Goal: Transaction & Acquisition: Purchase product/service

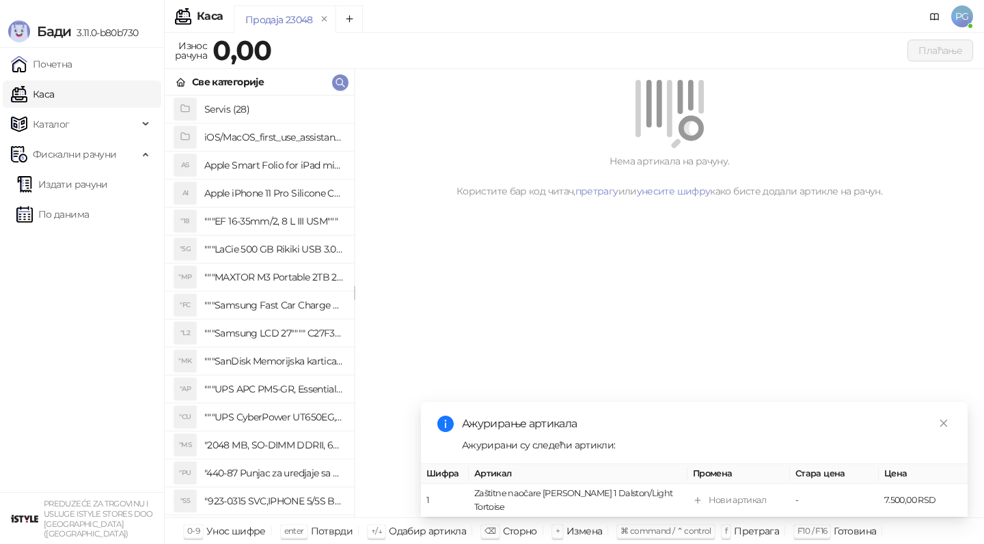
click at [105, 183] on link "Издати рачуни" at bounding box center [62, 184] width 92 height 27
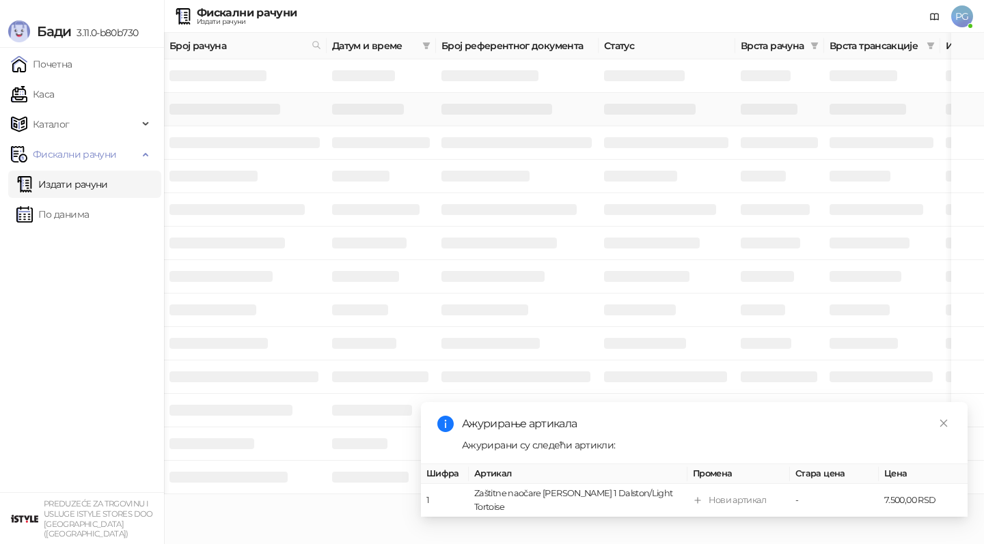
scroll to position [0, 410]
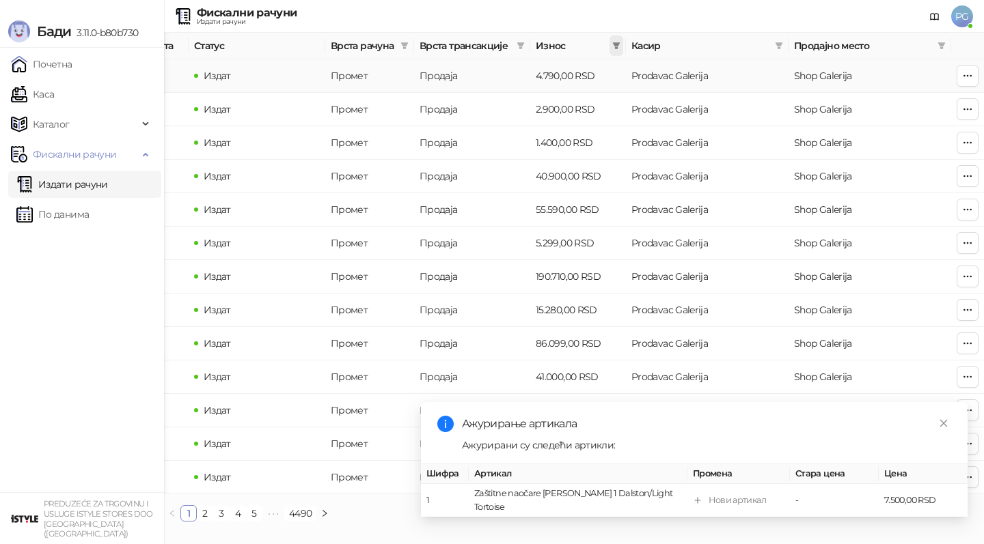
click at [614, 48] on icon "filter" at bounding box center [616, 46] width 8 height 8
type input "****"
click at [548, 75] on input at bounding box center [570, 72] width 96 height 15
type input "****"
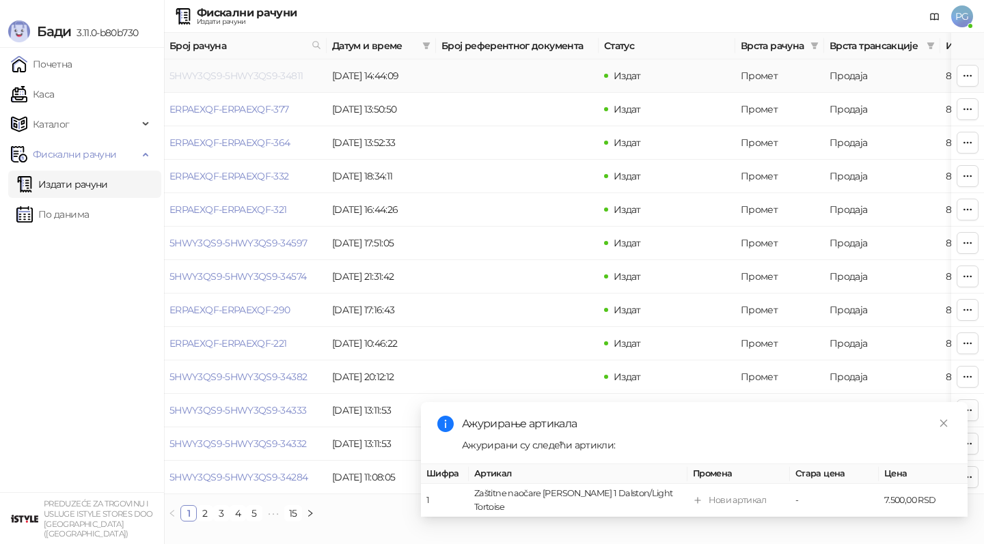
click at [233, 76] on link "5HWY3QS9-5HWY3QS9-34811" at bounding box center [235, 76] width 133 height 12
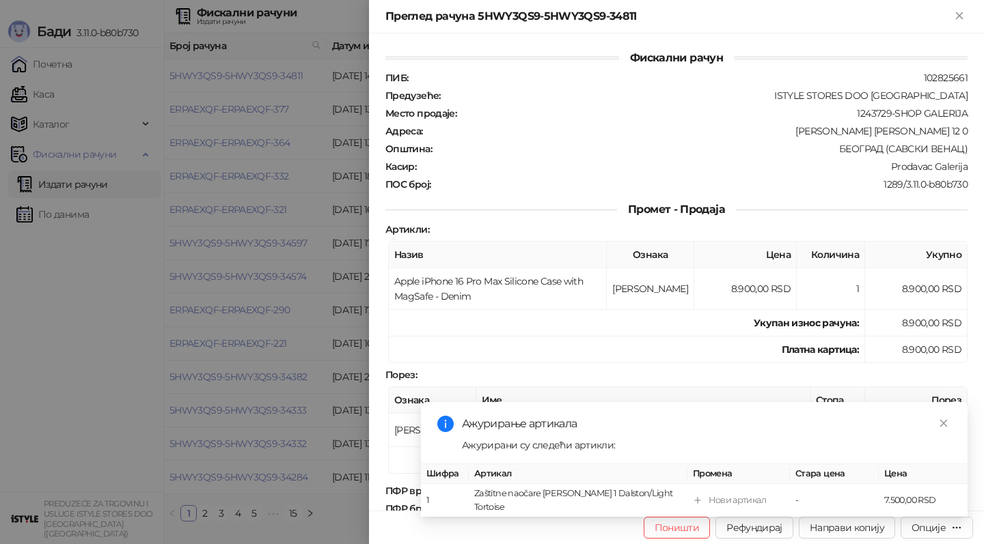
click at [233, 76] on div at bounding box center [492, 272] width 984 height 544
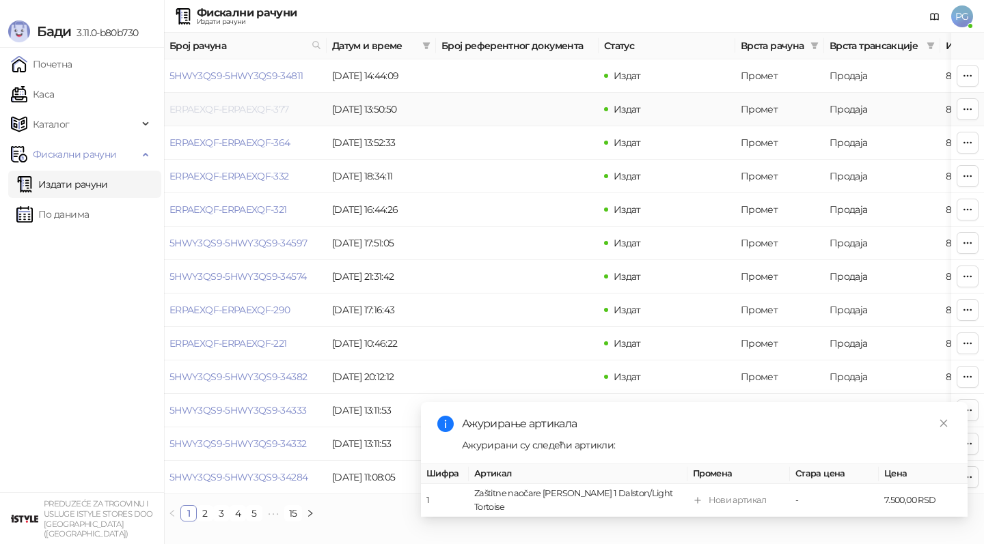
click at [232, 107] on link "ERPAEXQF-ERPAEXQF-377" at bounding box center [229, 109] width 120 height 12
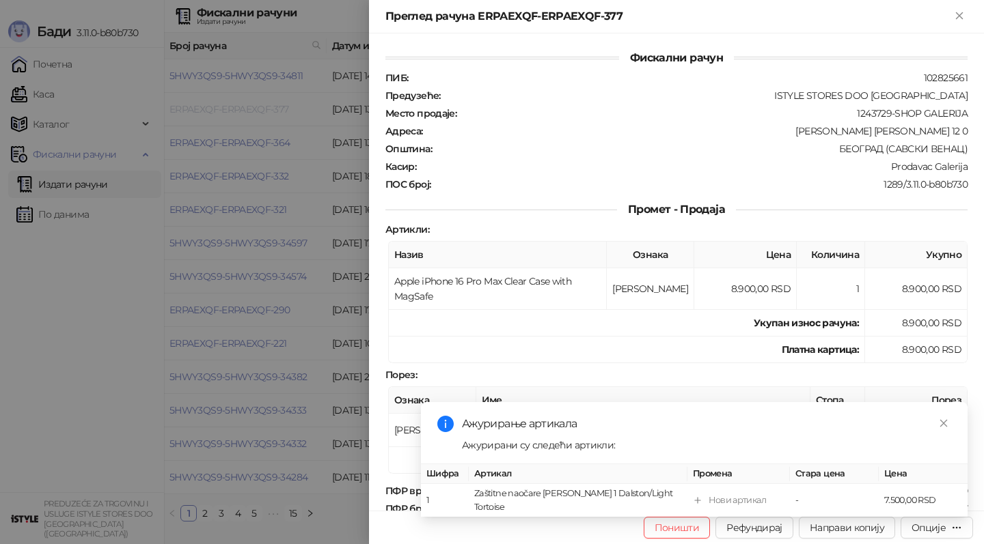
click at [232, 107] on div at bounding box center [492, 272] width 984 height 544
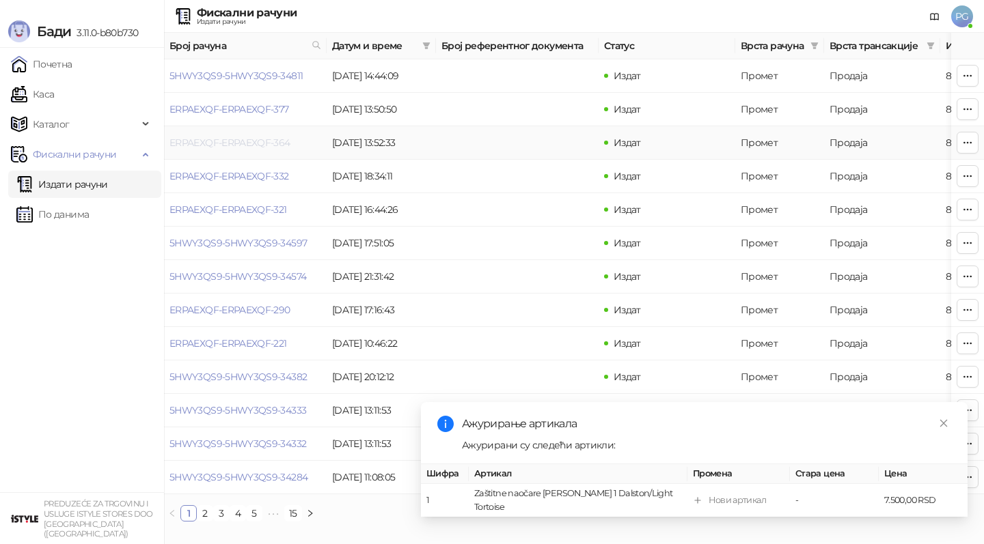
click at [232, 137] on link "ERPAEXQF-ERPAEXQF-364" at bounding box center [229, 143] width 121 height 12
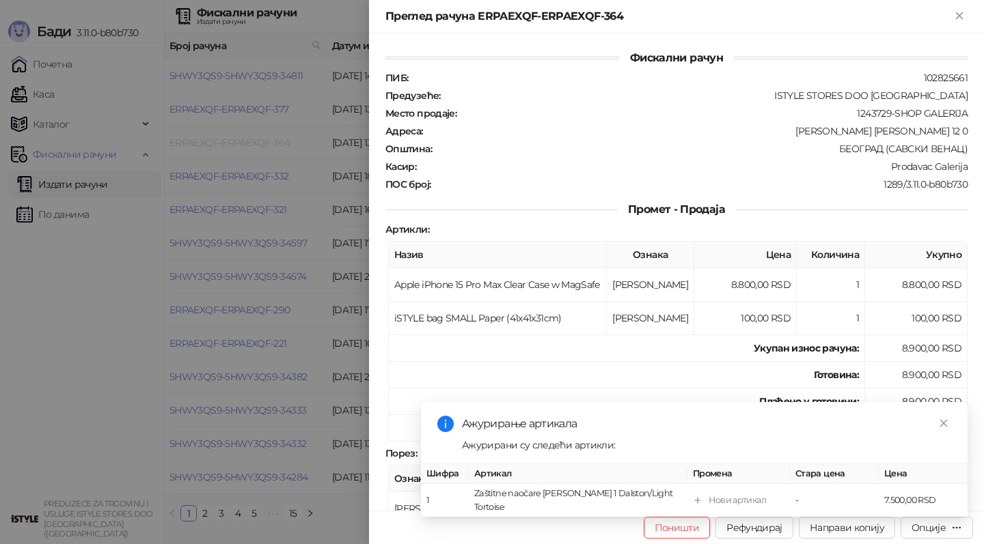
click at [232, 137] on div at bounding box center [492, 272] width 984 height 544
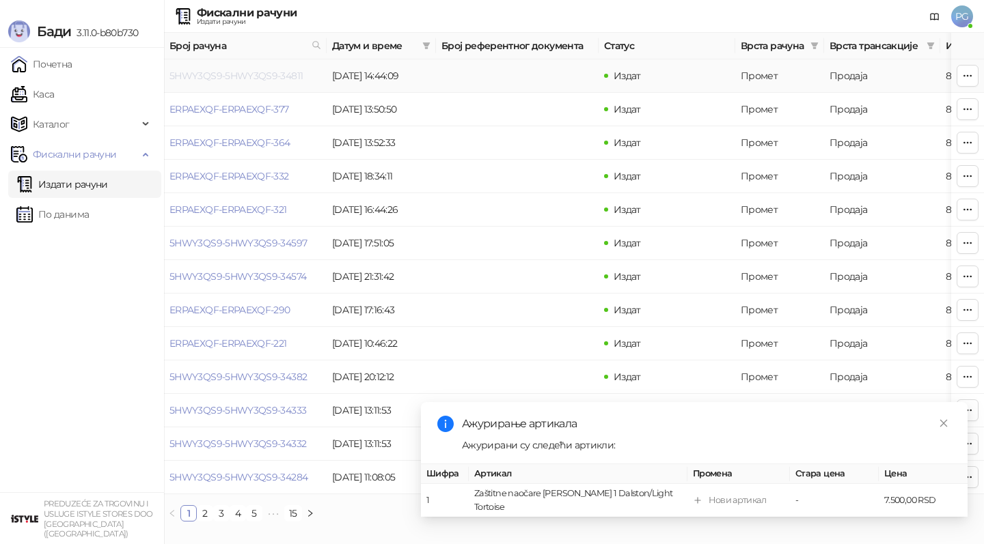
click at [240, 75] on link "5HWY3QS9-5HWY3QS9-34811" at bounding box center [235, 76] width 133 height 12
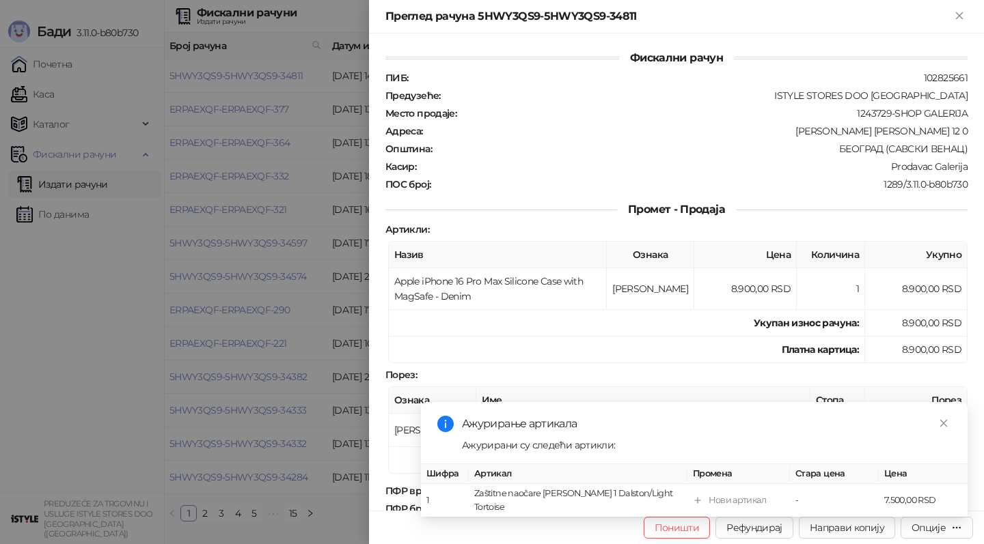
click at [953, 443] on div "Ажурирање артикала Ажурирани су следећи артикли: Шифра Артикал Промена Стара це…" at bounding box center [694, 459] width 546 height 115
click at [943, 428] on icon "close" at bounding box center [943, 424] width 10 height 10
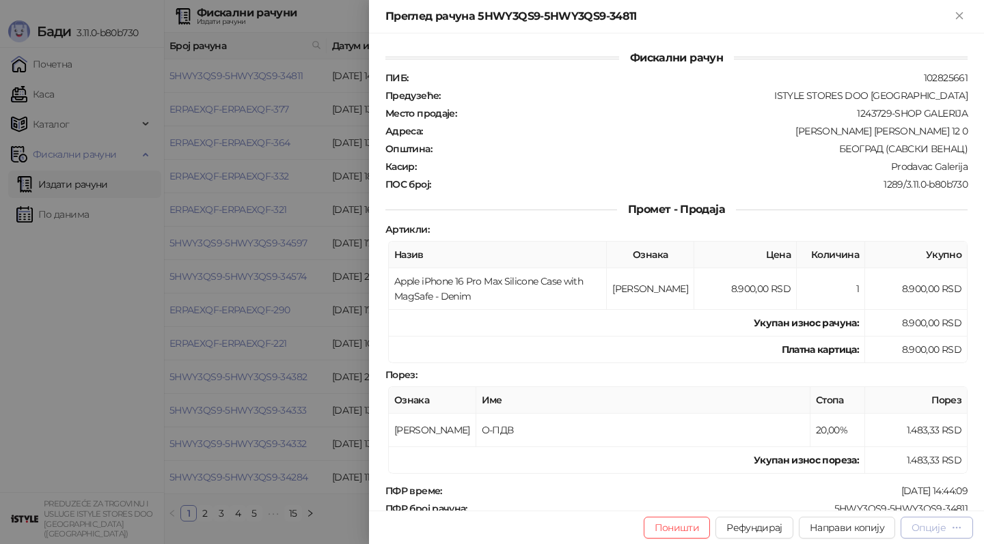
click at [936, 527] on div "Опције" at bounding box center [928, 528] width 34 height 12
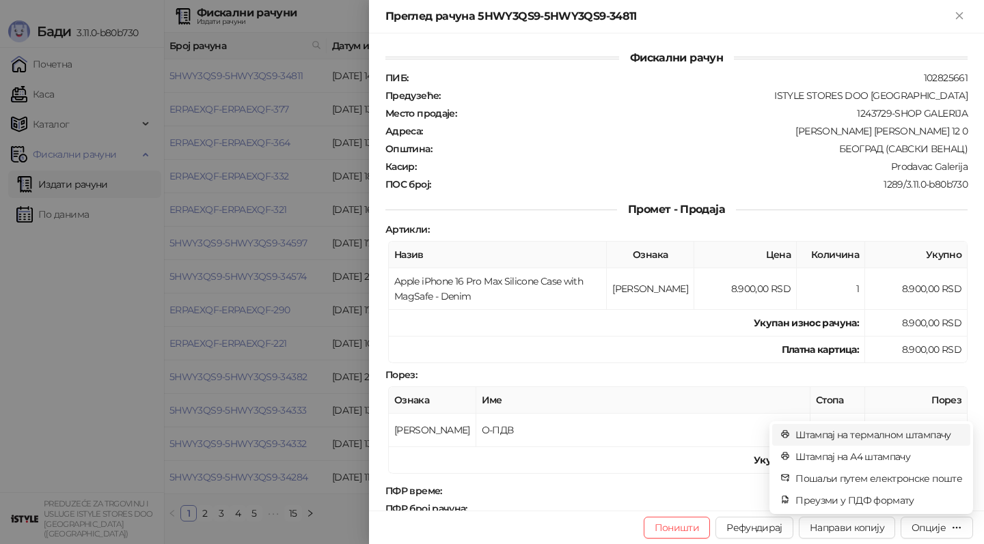
click at [878, 429] on span "Штампај на термалном штампачу" at bounding box center [878, 435] width 167 height 15
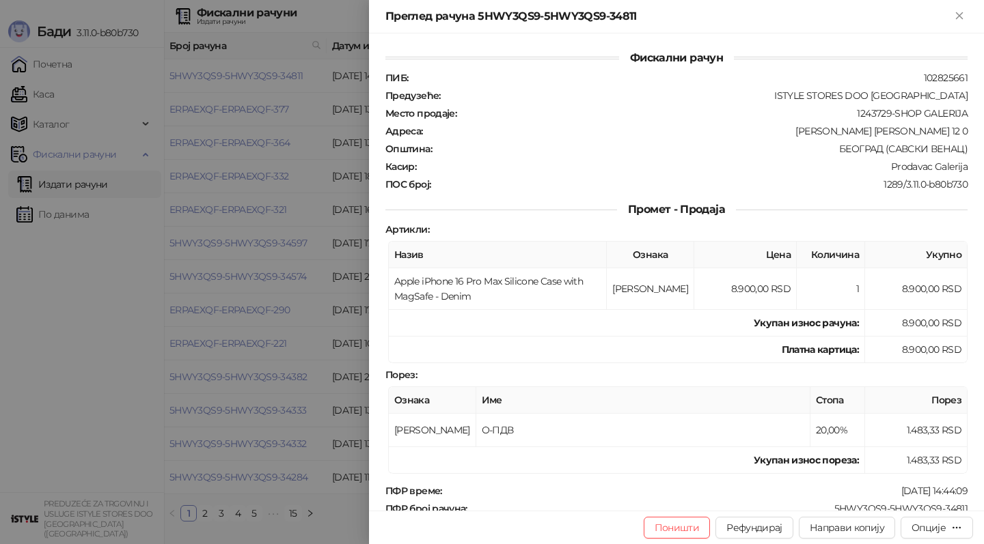
click at [292, 91] on div at bounding box center [492, 272] width 984 height 544
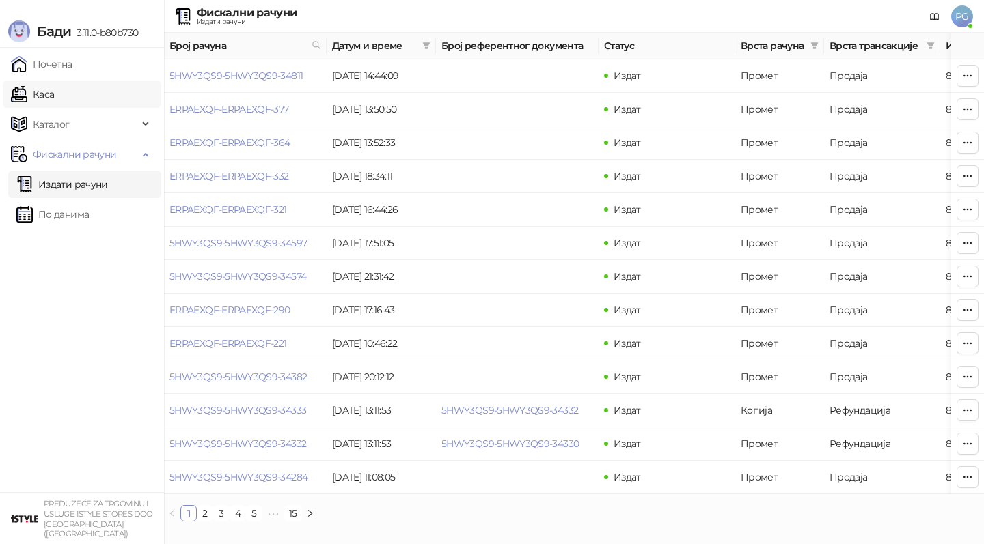
click at [54, 99] on link "Каса" at bounding box center [32, 94] width 43 height 27
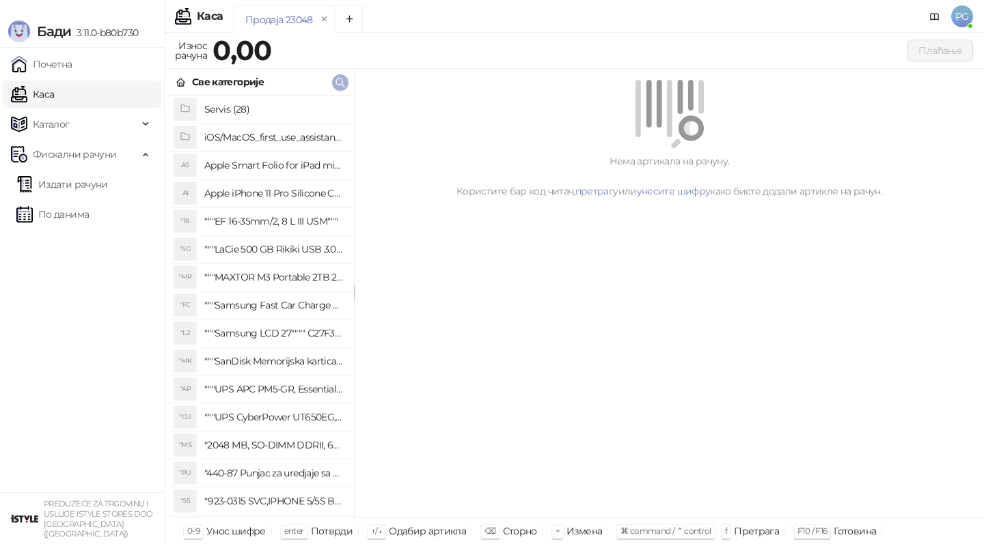
click at [342, 76] on span "button" at bounding box center [340, 82] width 11 height 13
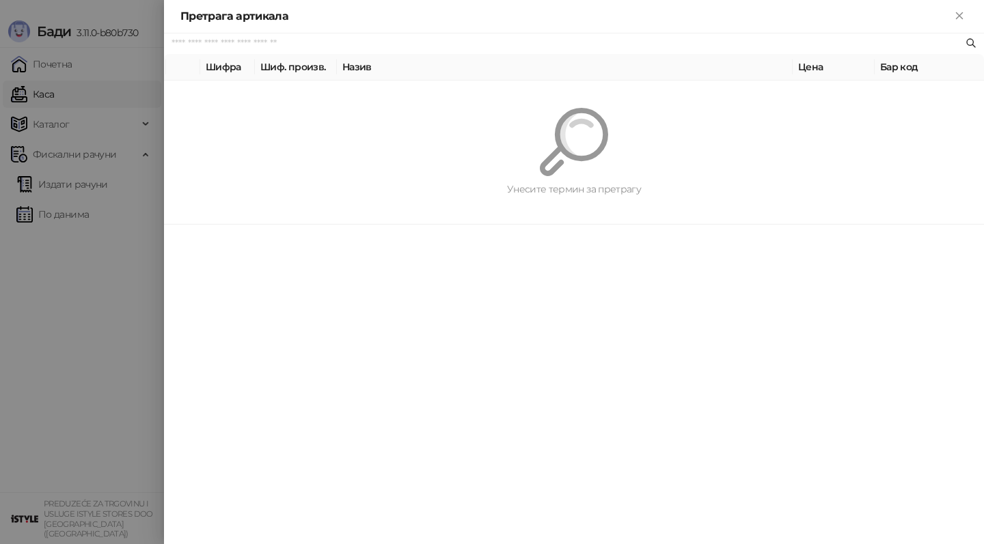
paste input "**********"
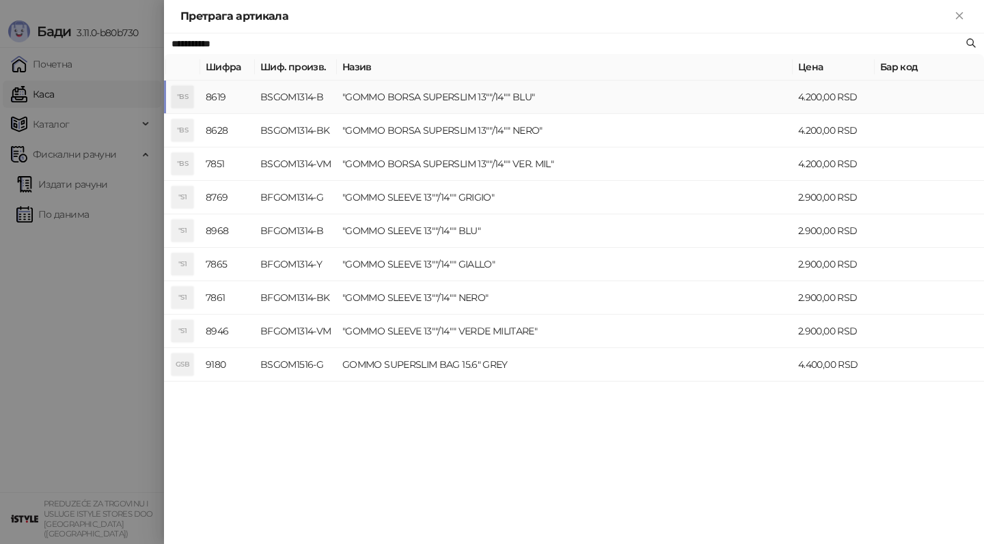
type input "**********"
click at [484, 96] on td ""GOMMO BORSA SUPERSLIM 13""/14"" BLU"" at bounding box center [565, 97] width 456 height 33
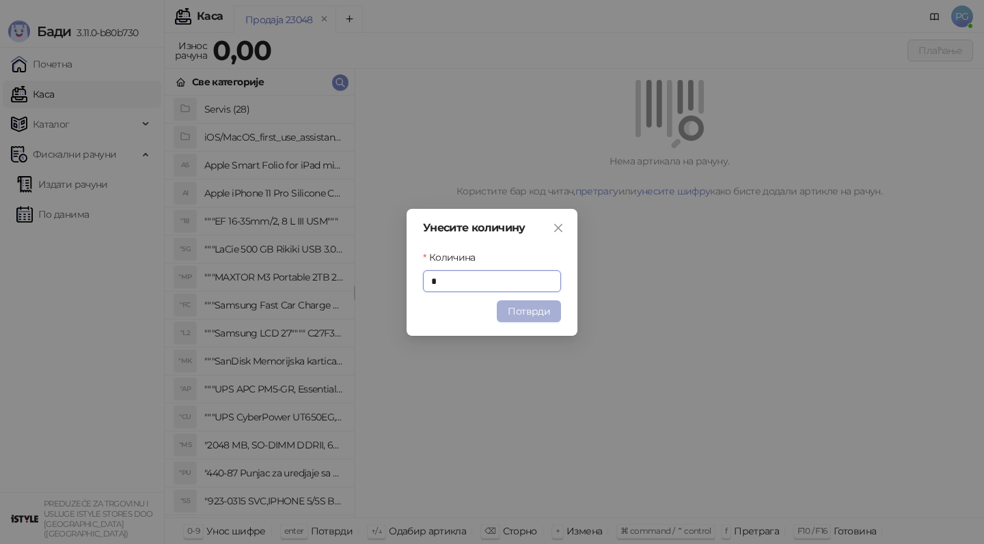
click at [518, 316] on button "Потврди" at bounding box center [529, 312] width 64 height 22
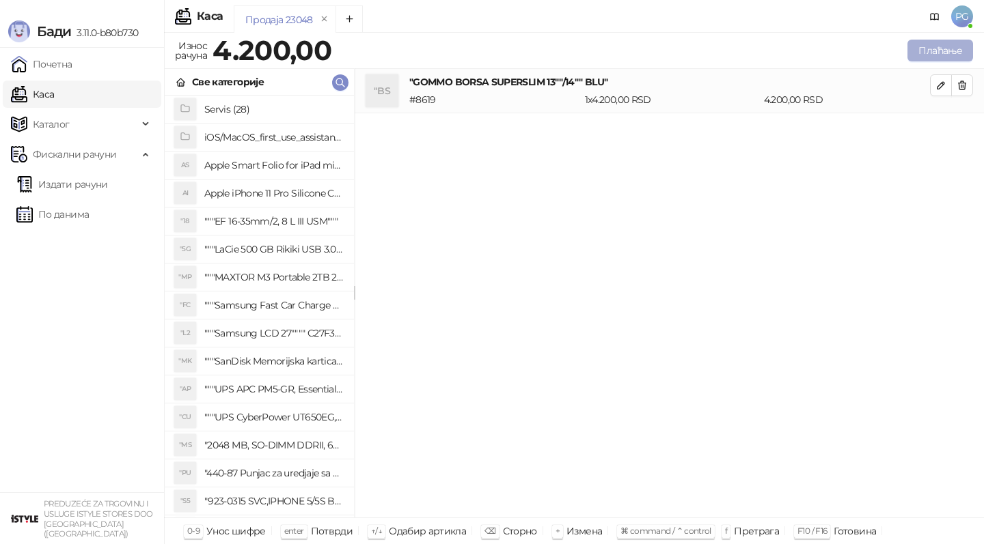
click at [938, 49] on button "Плаћање" at bounding box center [940, 51] width 66 height 22
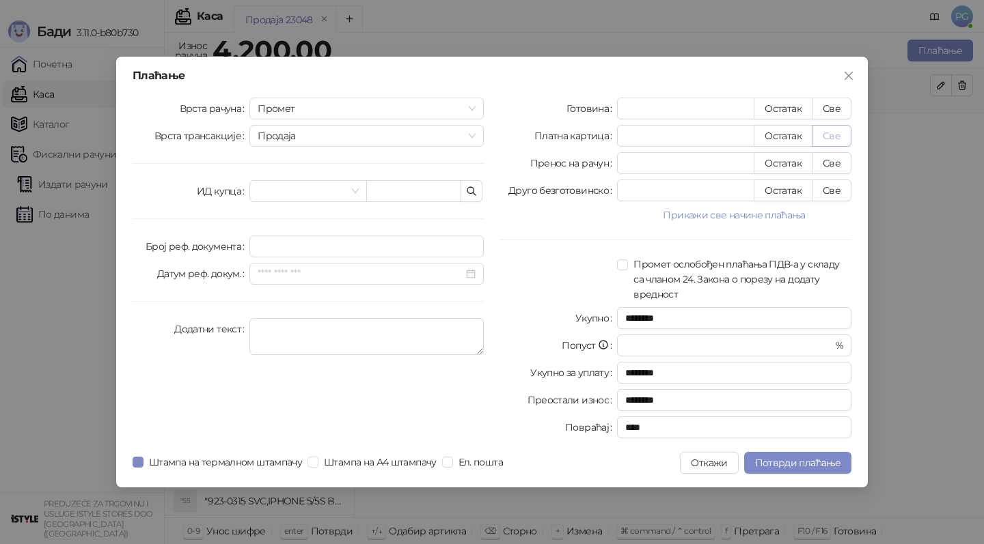
click at [831, 130] on button "Све" at bounding box center [831, 136] width 40 height 22
type input "****"
click at [777, 462] on span "Потврди плаћање" at bounding box center [797, 463] width 85 height 12
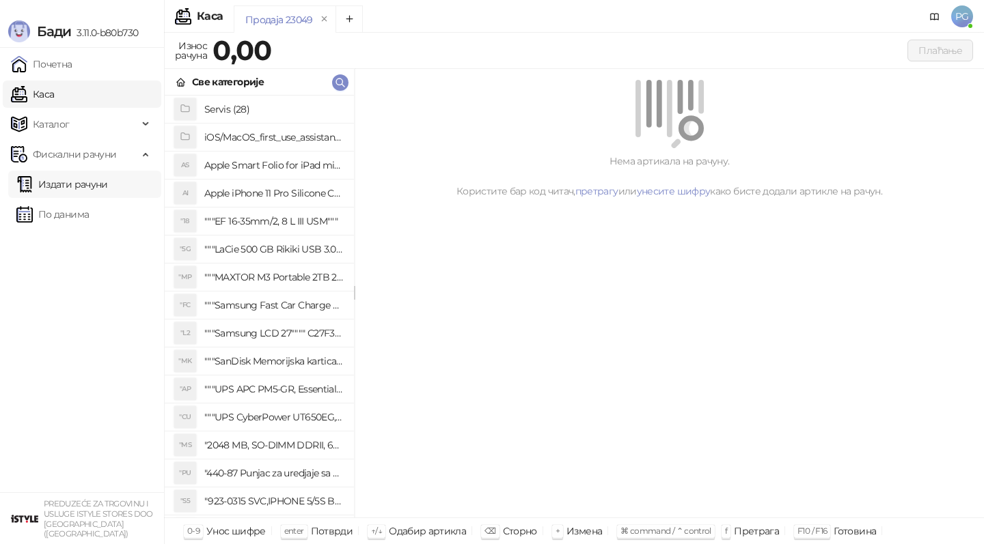
click at [82, 197] on link "Издати рачуни" at bounding box center [62, 184] width 92 height 27
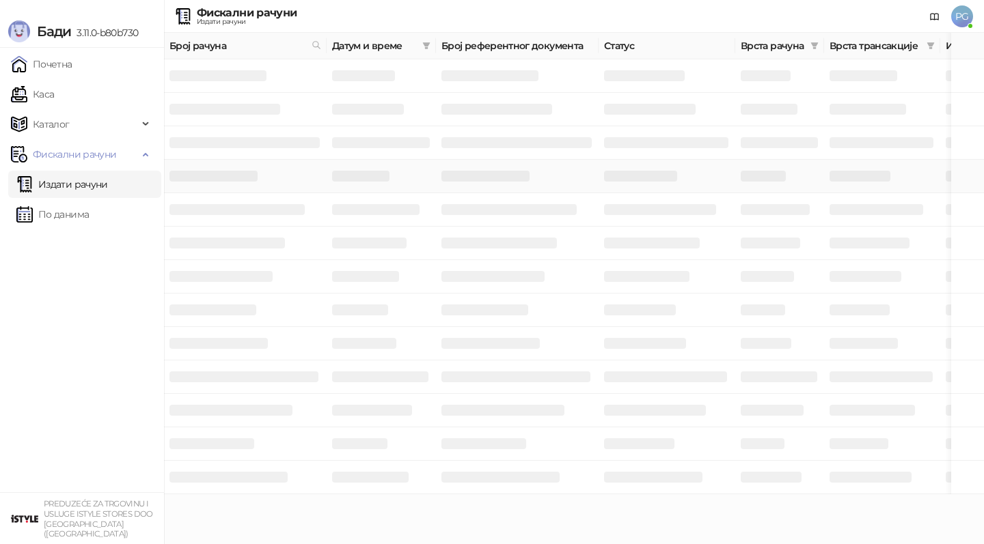
scroll to position [0, 410]
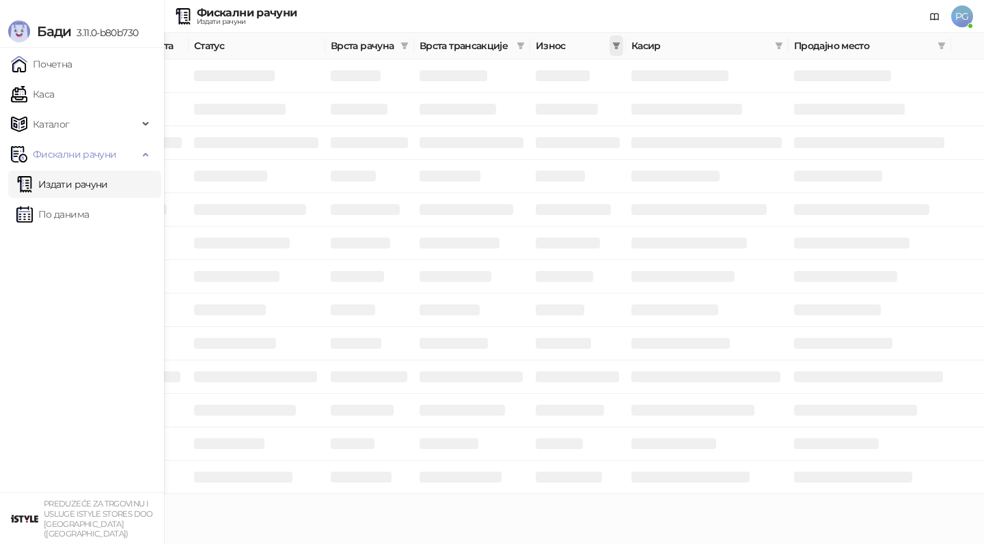
click at [611, 45] on span at bounding box center [616, 46] width 14 height 20
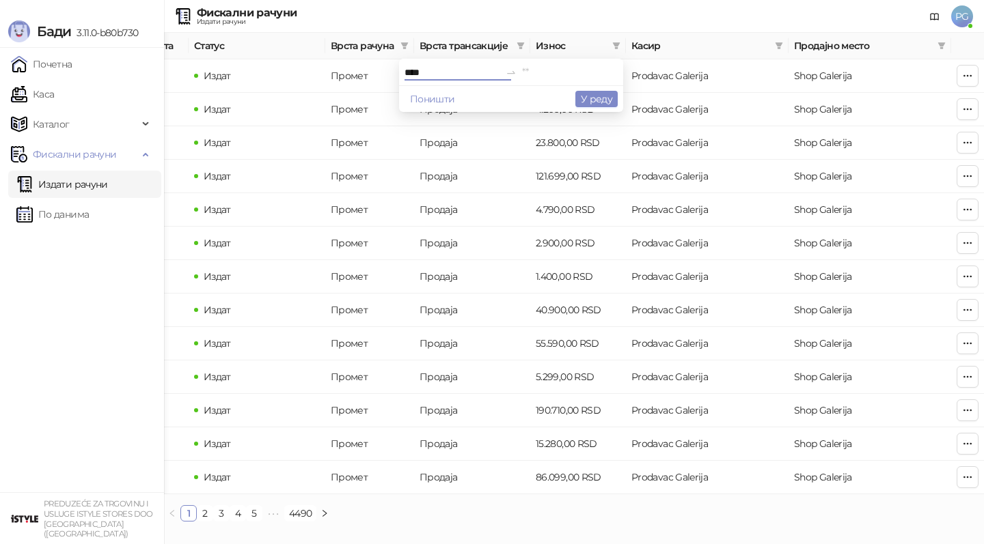
type input "****"
click at [576, 74] on input at bounding box center [570, 72] width 96 height 15
type input "****"
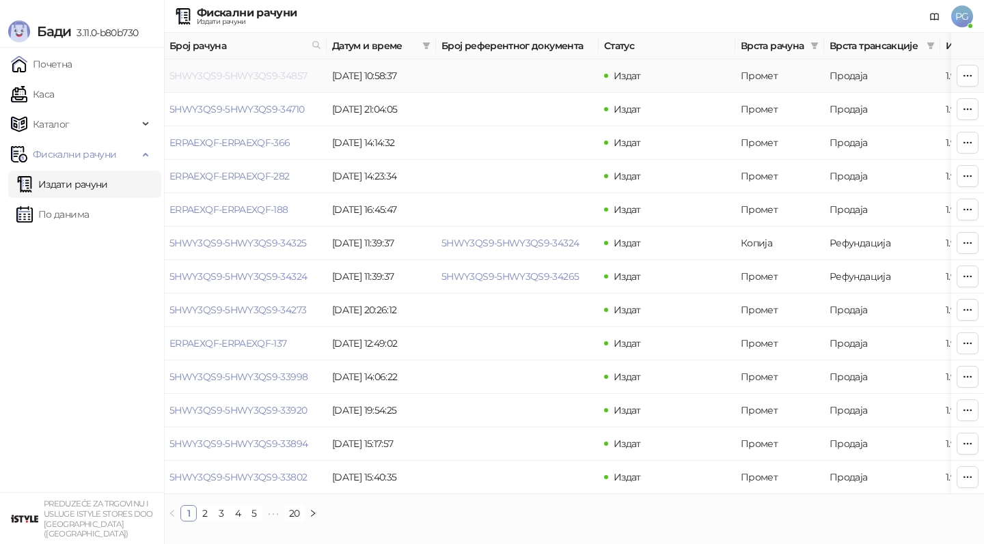
click at [250, 77] on link "5HWY3QS9-5HWY3QS9-34857" at bounding box center [237, 76] width 137 height 12
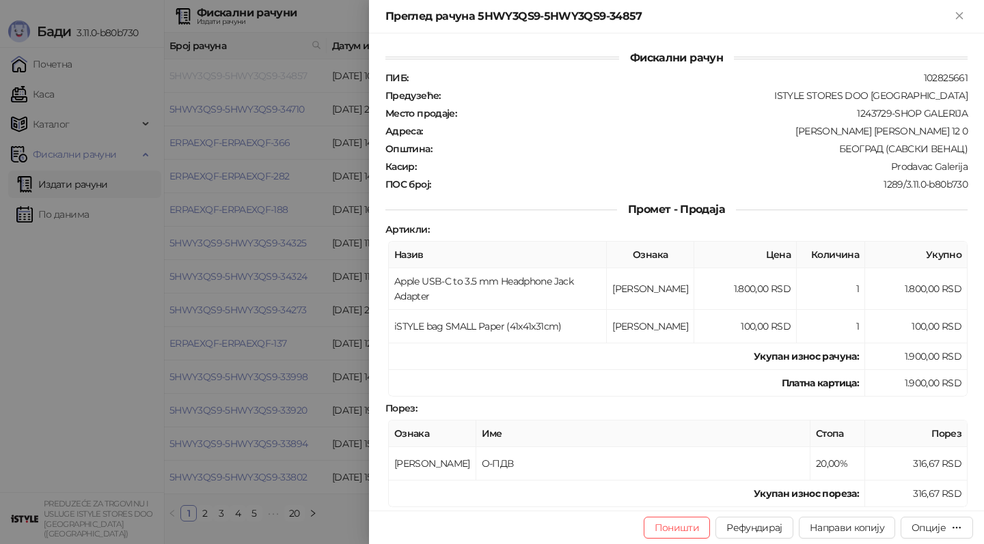
click at [250, 77] on div at bounding box center [492, 272] width 984 height 544
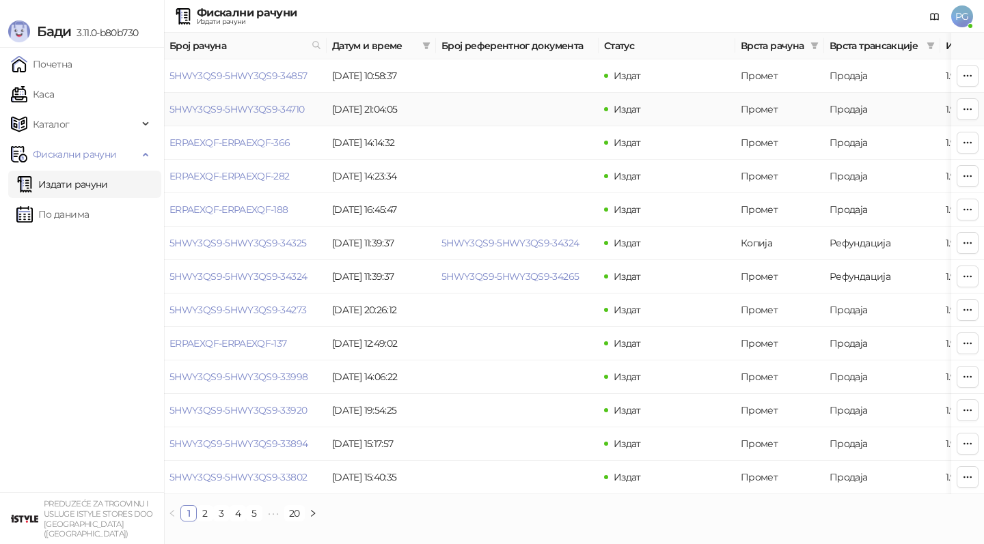
click at [229, 108] on link "5HWY3QS9-5HWY3QS9-34710" at bounding box center [236, 109] width 135 height 12
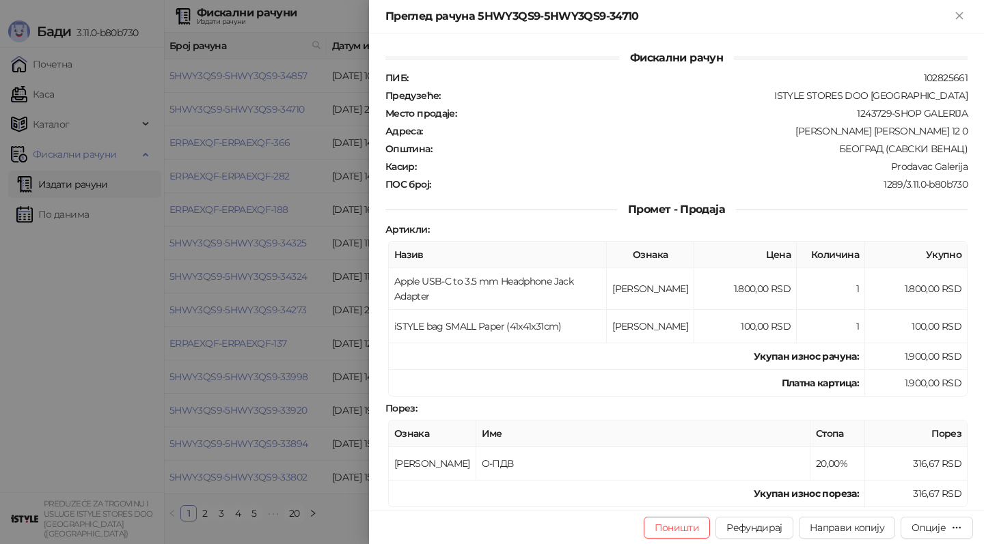
click at [229, 108] on div at bounding box center [492, 272] width 984 height 544
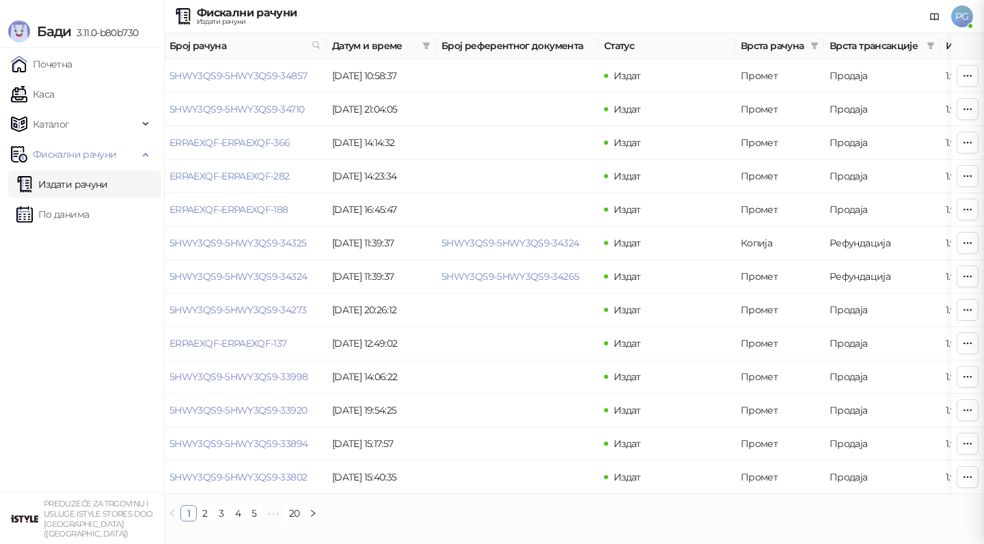
click at [229, 108] on div at bounding box center [492, 272] width 984 height 544
click at [221, 154] on td "ERPAEXQF-ERPAEXQF-366" at bounding box center [245, 142] width 163 height 33
click at [219, 143] on link "ERPAEXQF-ERPAEXQF-366" at bounding box center [229, 143] width 121 height 12
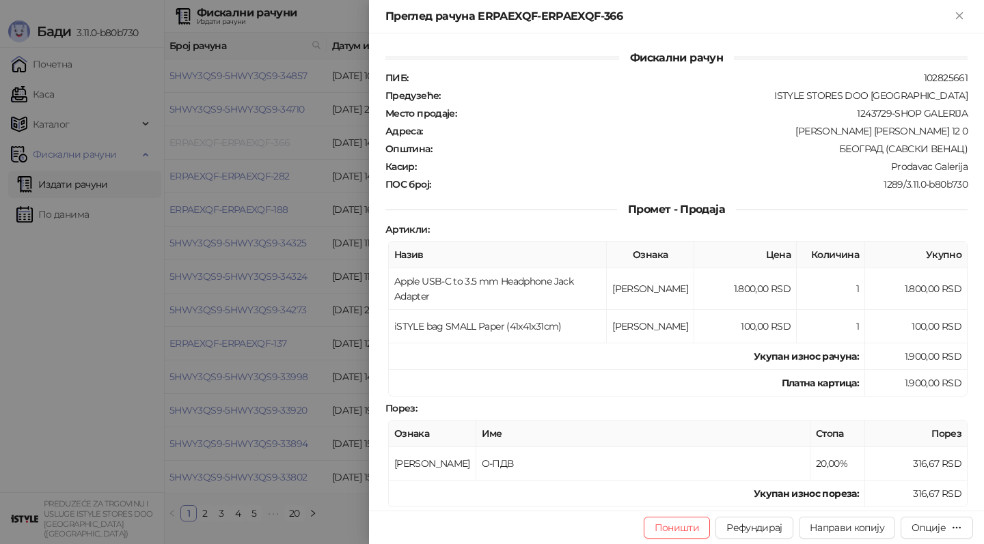
click at [219, 143] on div at bounding box center [492, 272] width 984 height 544
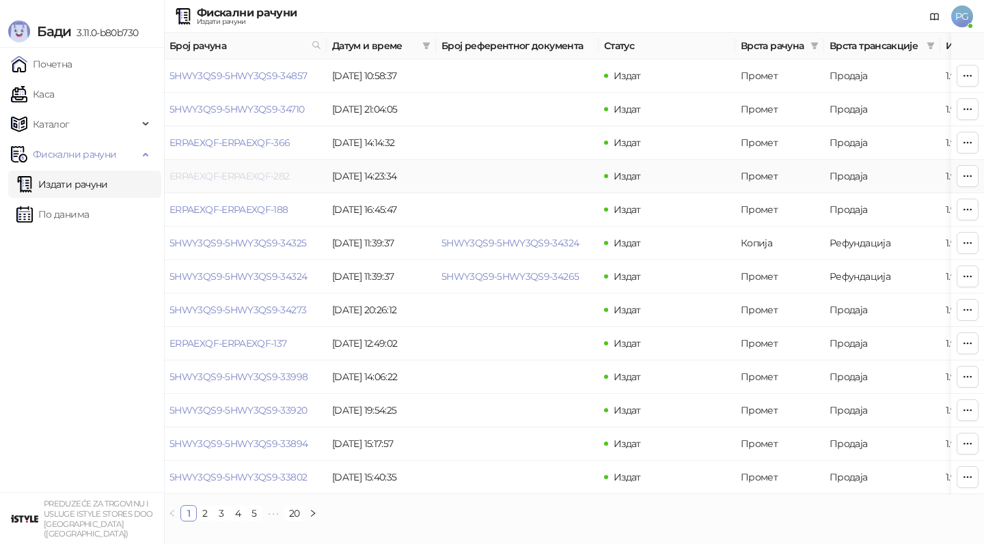
click at [224, 175] on link "ERPAEXQF-ERPAEXQF-282" at bounding box center [229, 176] width 120 height 12
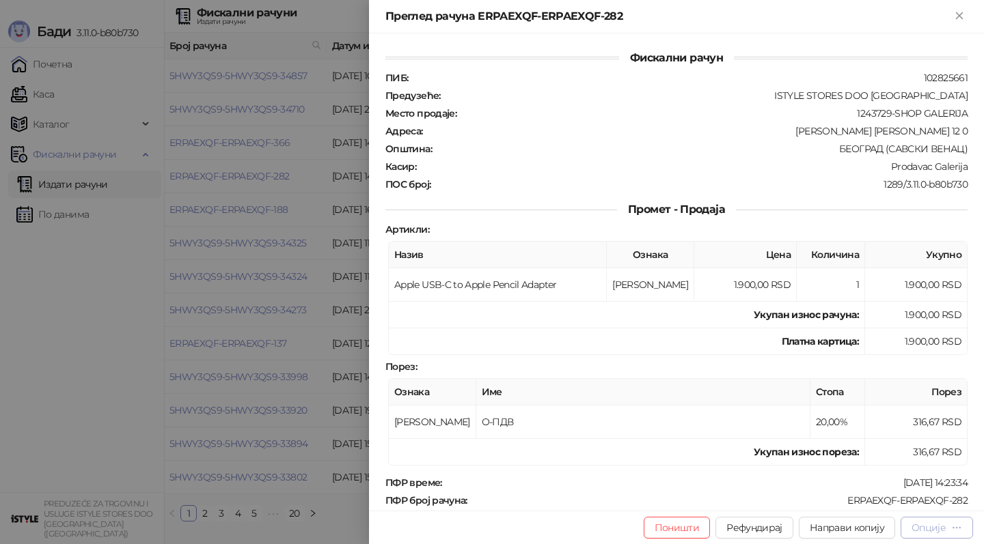
click at [931, 529] on div "Опције" at bounding box center [928, 528] width 34 height 12
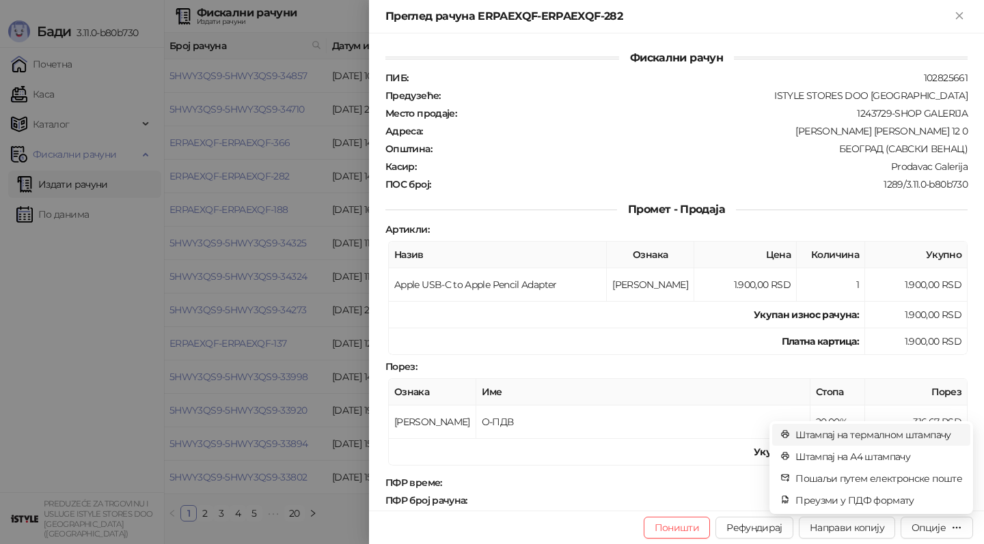
click at [872, 433] on span "Штампај на термалном штампачу" at bounding box center [878, 435] width 167 height 15
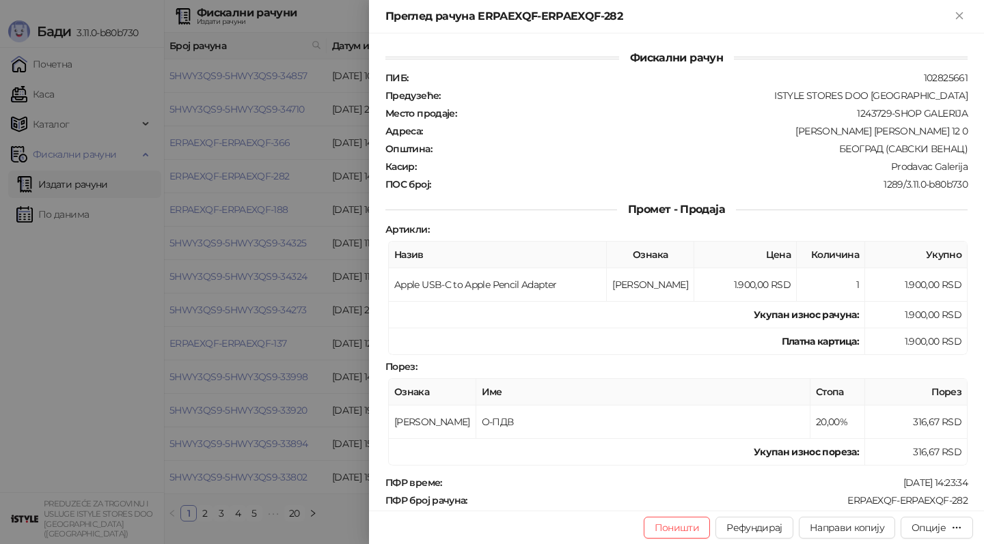
click at [336, 141] on div at bounding box center [492, 272] width 984 height 544
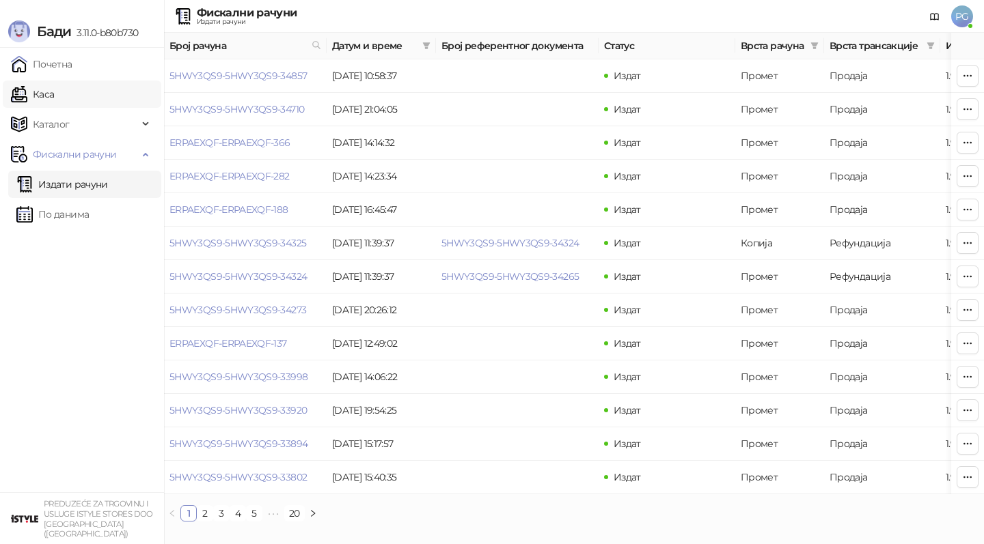
click at [54, 99] on link "Каса" at bounding box center [32, 94] width 43 height 27
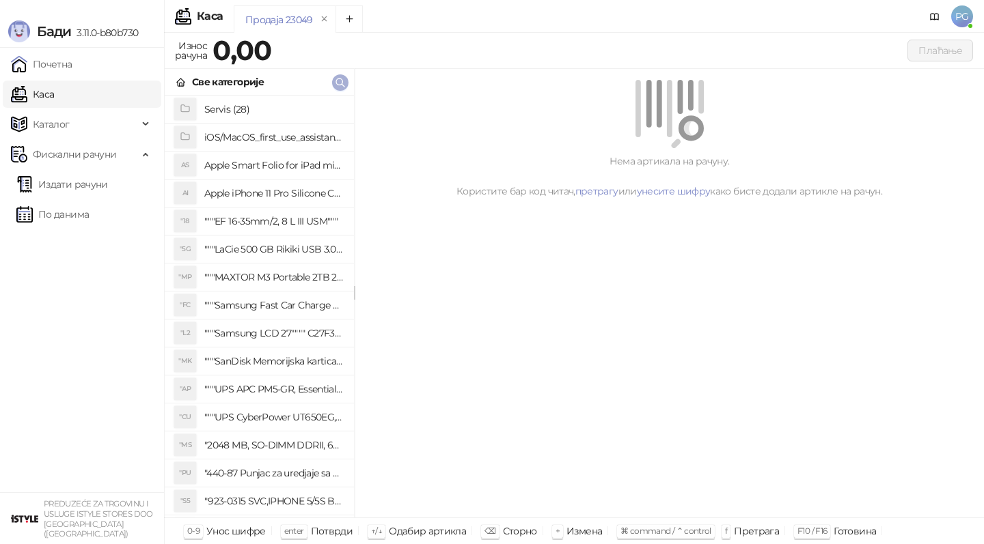
click at [340, 83] on icon "button" at bounding box center [340, 82] width 11 height 11
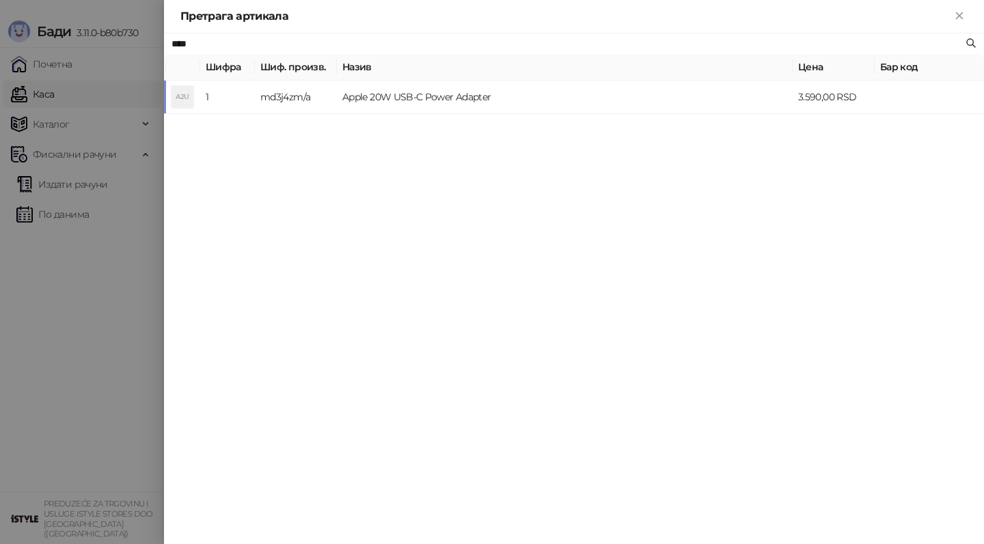
click at [454, 99] on td "Apple 20W USB-C Power Adapter" at bounding box center [565, 97] width 456 height 33
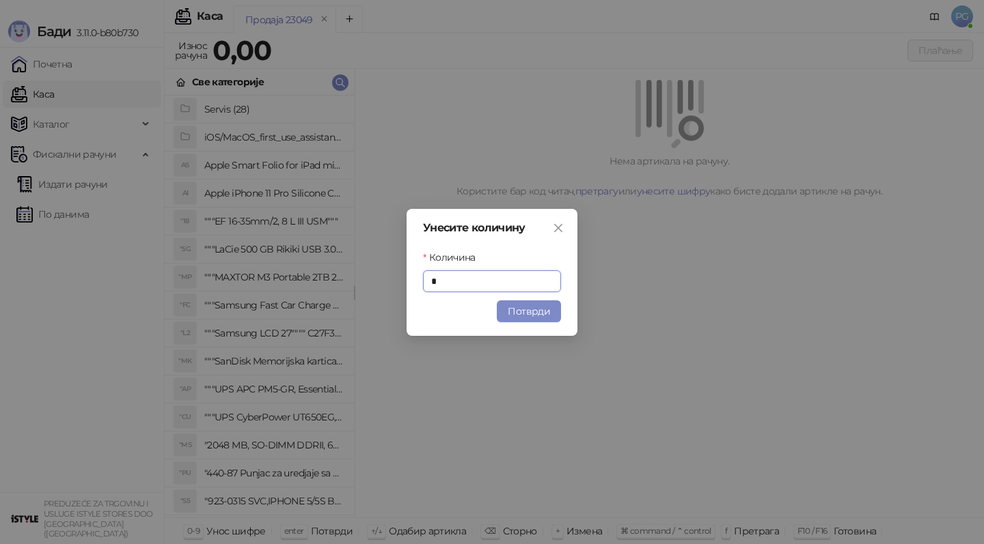
click at [515, 297] on div "Унесите количину Количина * Потврди" at bounding box center [491, 272] width 171 height 127
click at [516, 318] on button "Потврди" at bounding box center [529, 312] width 64 height 22
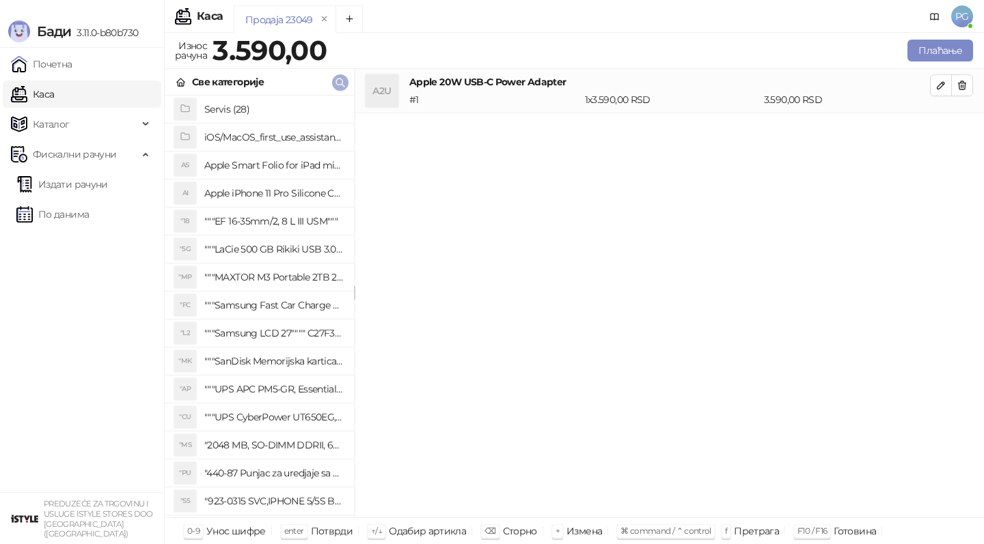
click at [341, 79] on icon "button" at bounding box center [340, 83] width 8 height 8
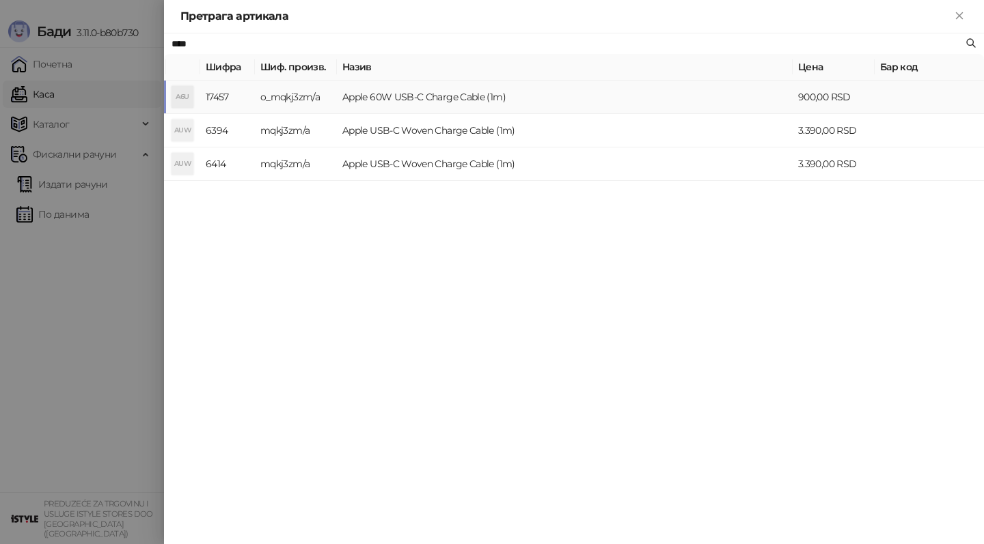
click at [469, 96] on td "Apple 60W USB-C Charge Cable (1m)" at bounding box center [565, 97] width 456 height 33
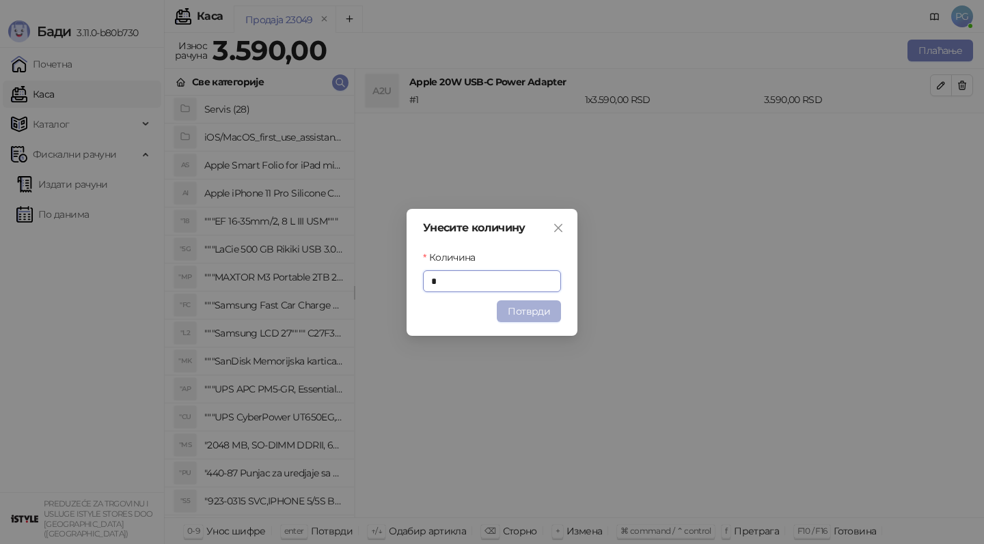
click at [523, 320] on button "Потврди" at bounding box center [529, 312] width 64 height 22
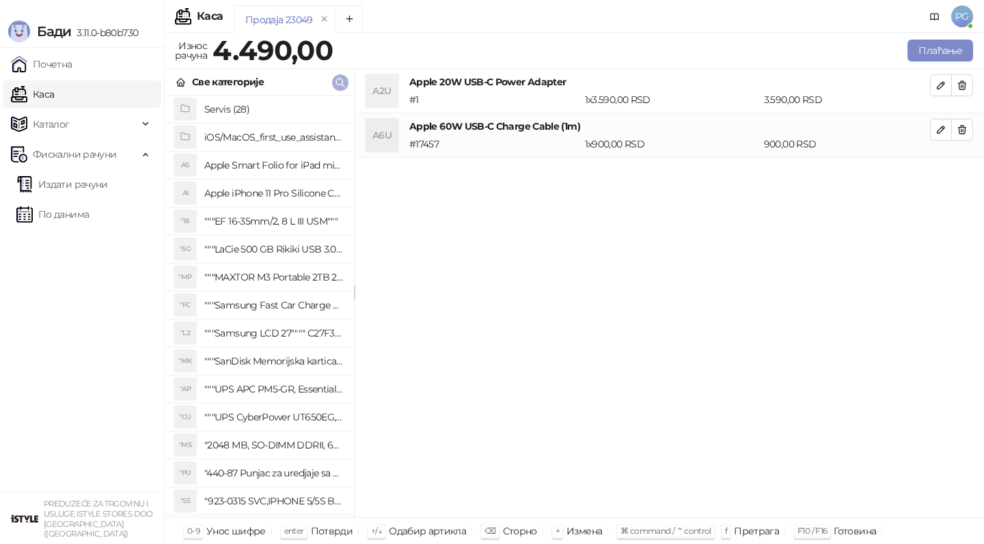
click at [342, 85] on icon "button" at bounding box center [340, 82] width 11 height 11
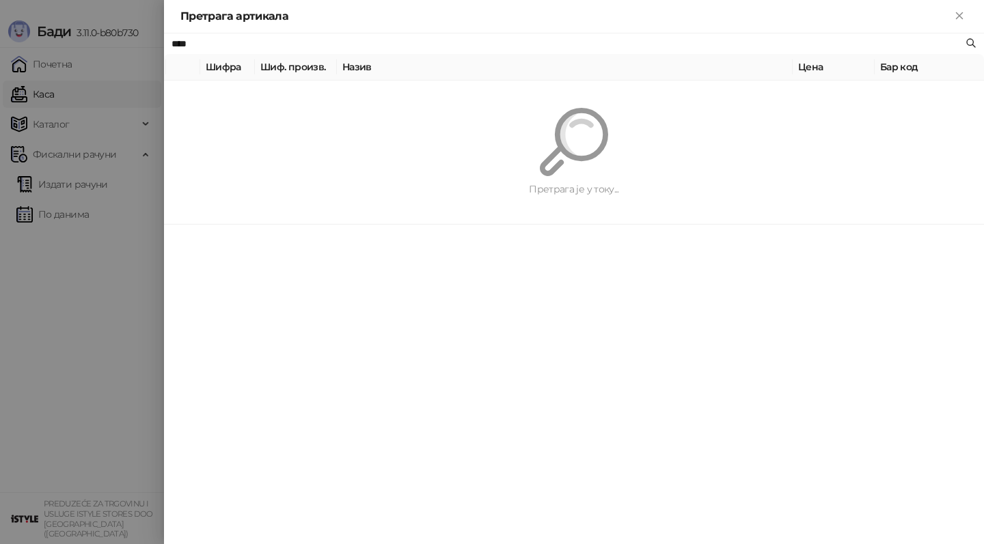
paste input "**********"
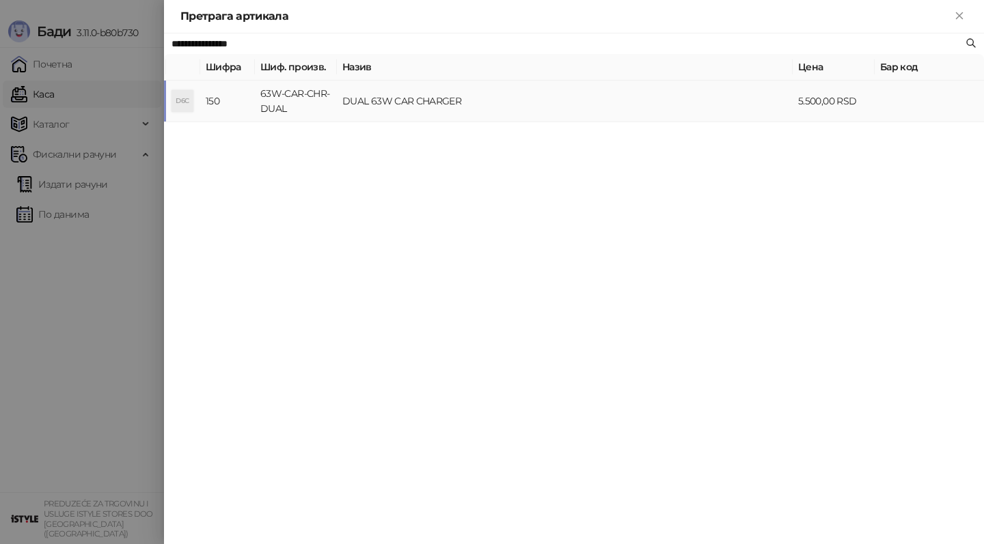
type input "**********"
click at [389, 97] on td "DUAL 63W CAR CHARGER" at bounding box center [565, 102] width 456 height 42
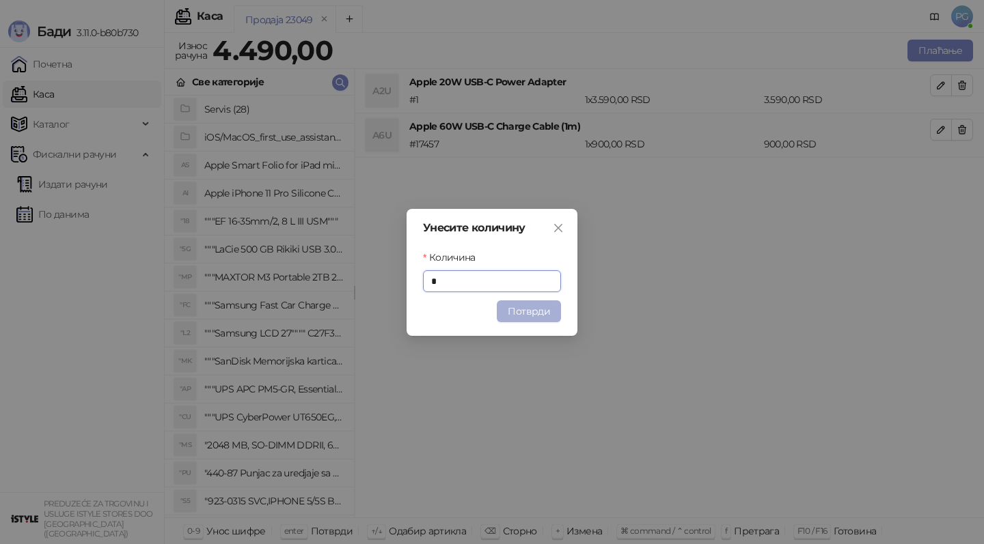
click at [528, 318] on button "Потврди" at bounding box center [529, 312] width 64 height 22
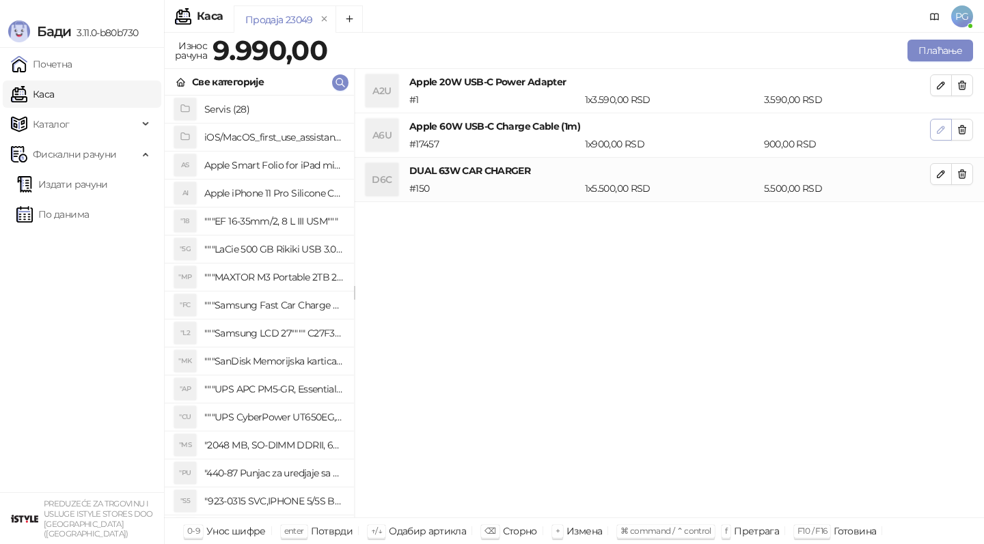
click at [939, 127] on icon "button" at bounding box center [940, 129] width 11 height 11
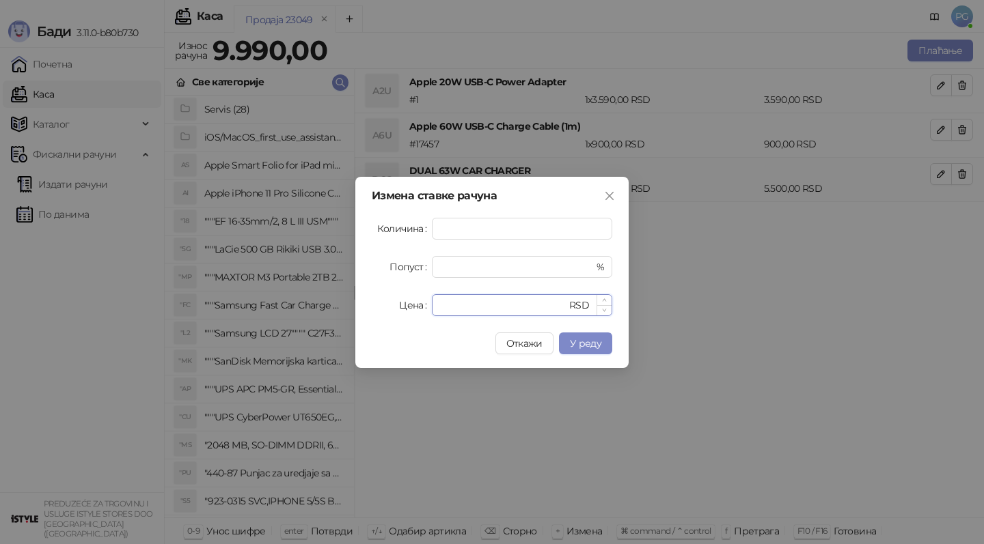
click at [447, 302] on input "***" at bounding box center [503, 305] width 126 height 20
type input "****"
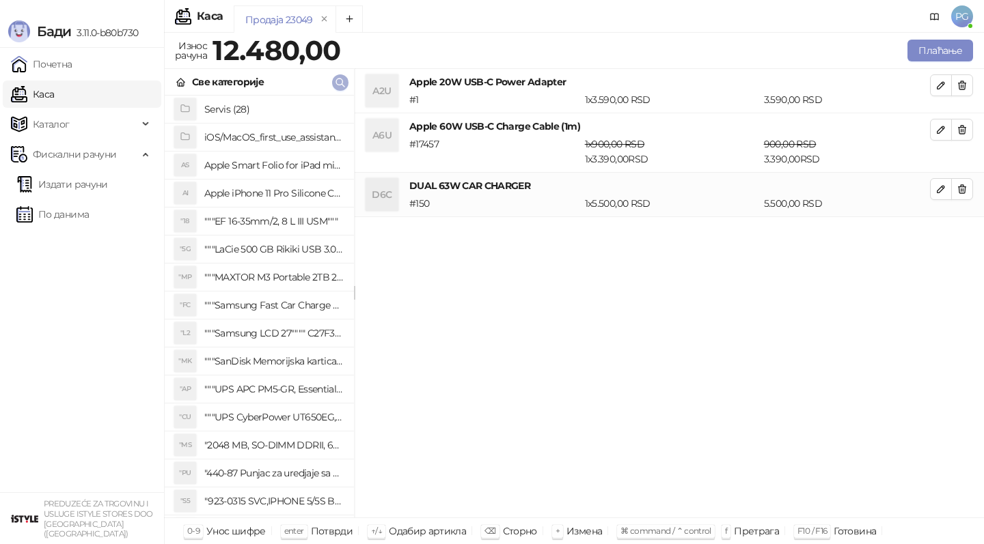
click at [340, 85] on icon "button" at bounding box center [340, 82] width 11 height 11
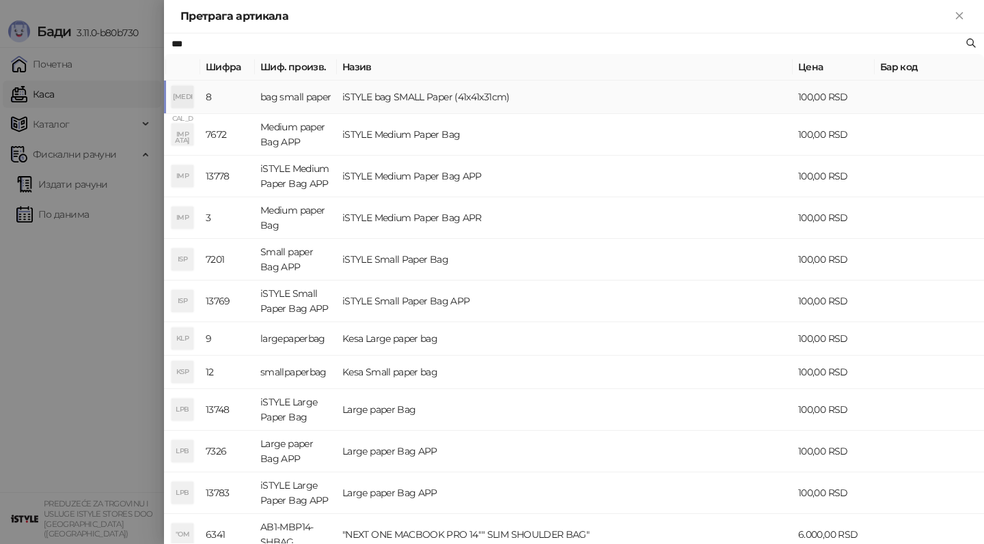
type input "***"
click at [421, 97] on td "iSTYLE bag SMALL Paper (41x41x31cm)" at bounding box center [565, 97] width 456 height 33
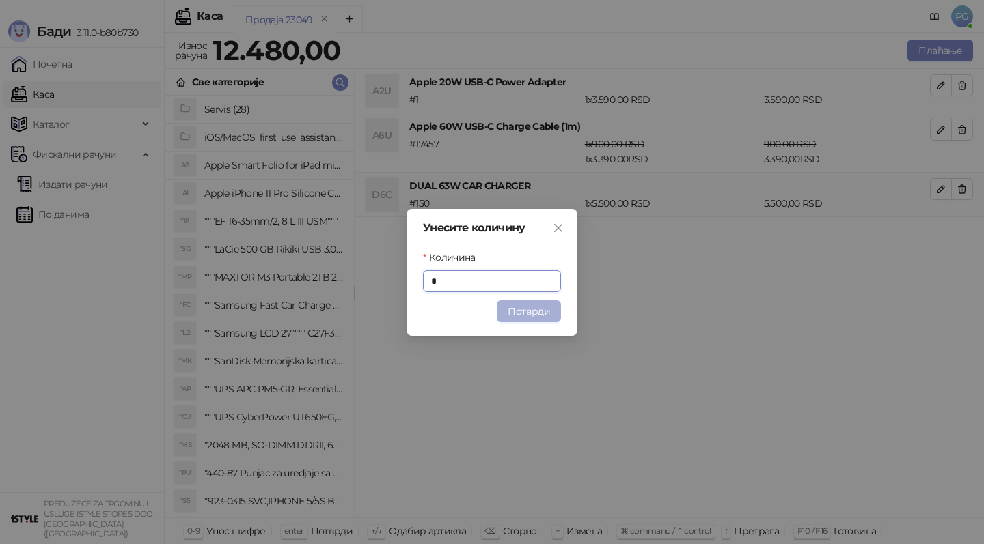
click at [541, 321] on button "Потврди" at bounding box center [529, 312] width 64 height 22
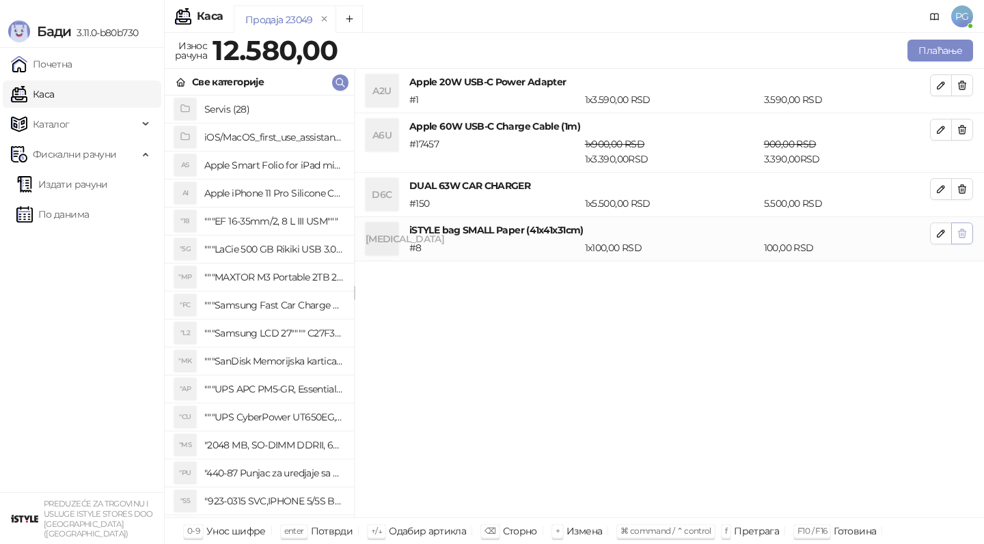
click at [960, 240] on button "button" at bounding box center [962, 234] width 22 height 22
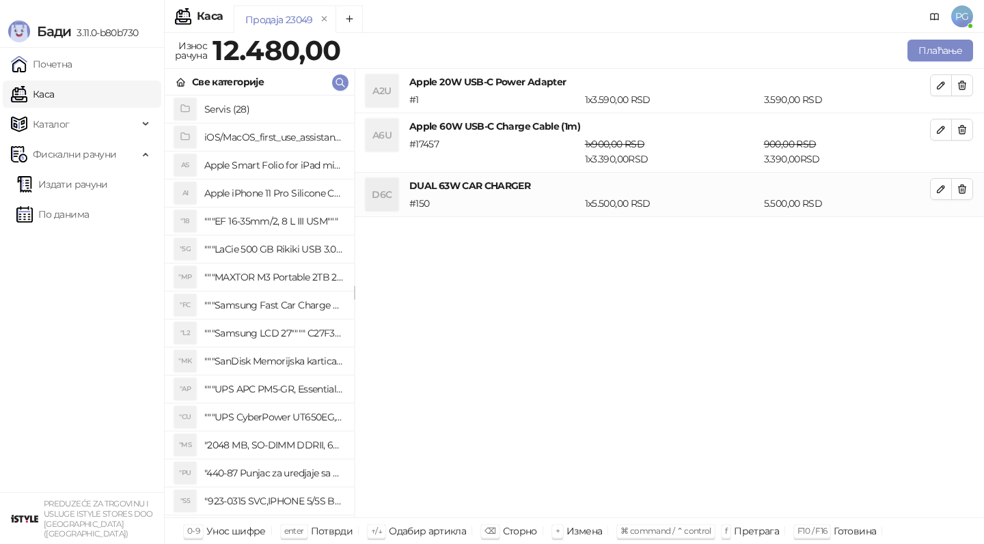
click at [927, 63] on div "Плаћање" at bounding box center [659, 50] width 632 height 27
click at [919, 58] on button "Плаћање" at bounding box center [940, 51] width 66 height 22
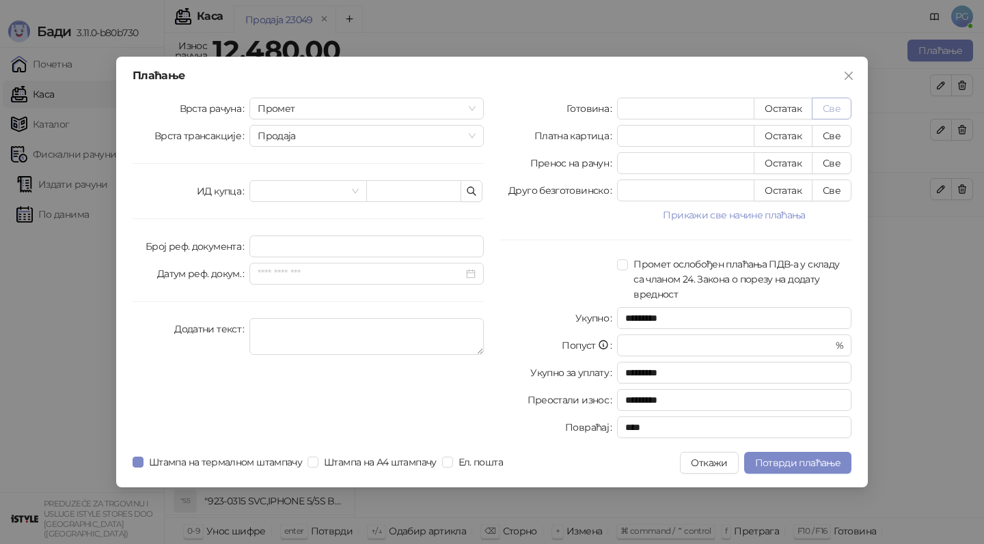
click at [838, 105] on button "Све" at bounding box center [831, 109] width 40 height 22
type input "*****"
type input "****"
click at [777, 465] on span "Потврди плаћање" at bounding box center [797, 463] width 85 height 12
